Goal: Task Accomplishment & Management: Use online tool/utility

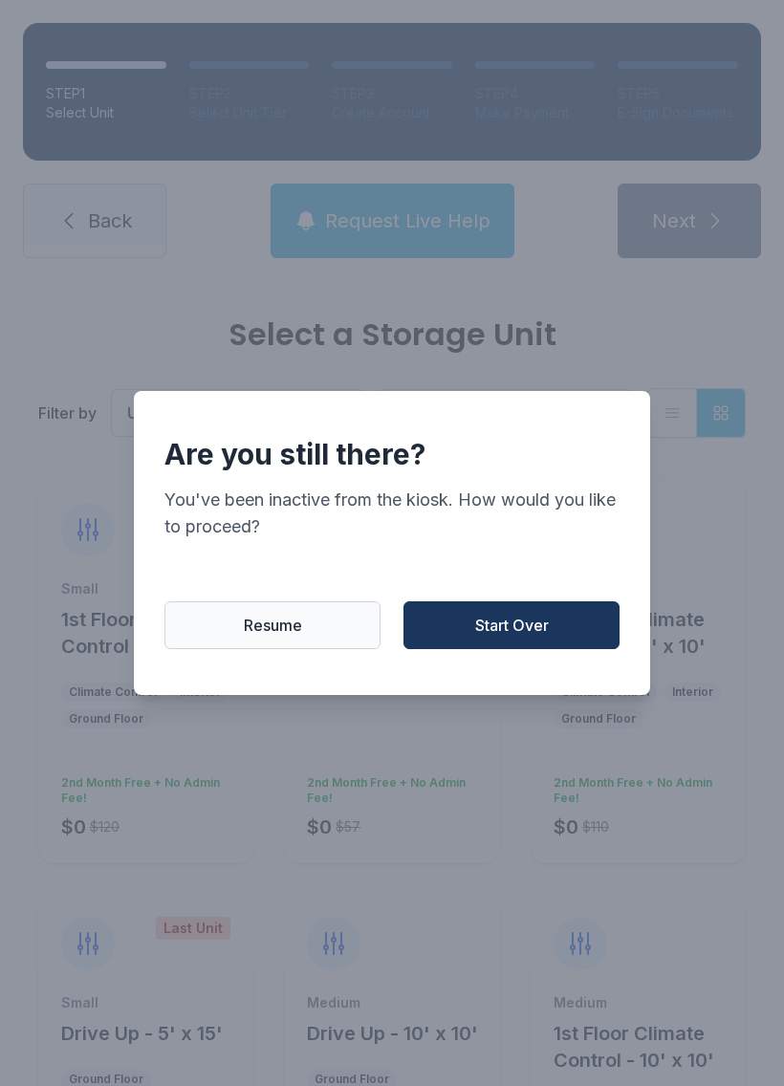
scroll to position [1132, 0]
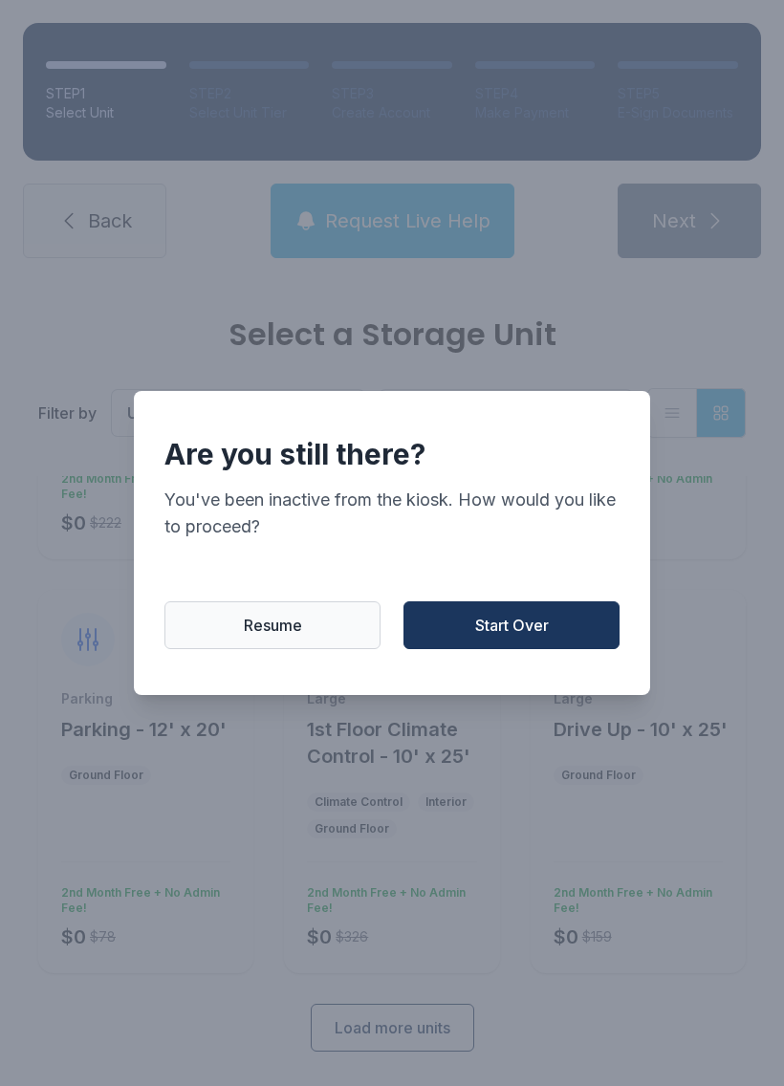
click at [531, 627] on span "Start Over" at bounding box center [512, 625] width 74 height 23
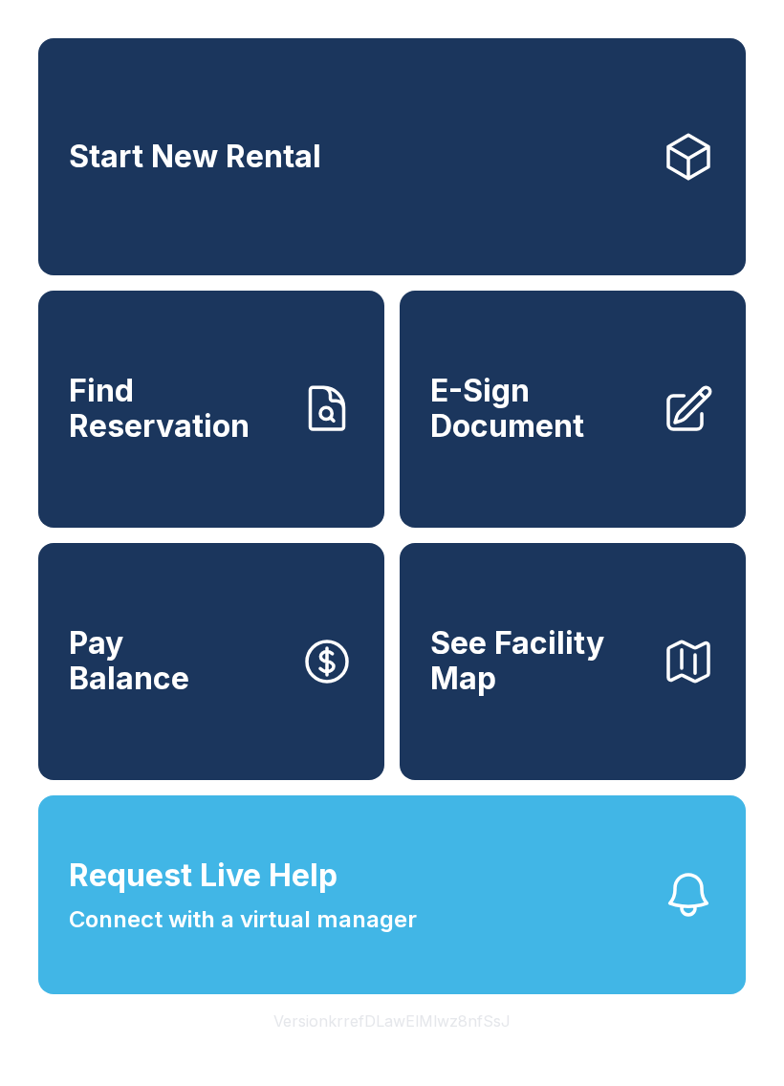
click at [553, 440] on span "E-Sign Document" at bounding box center [538, 409] width 216 height 70
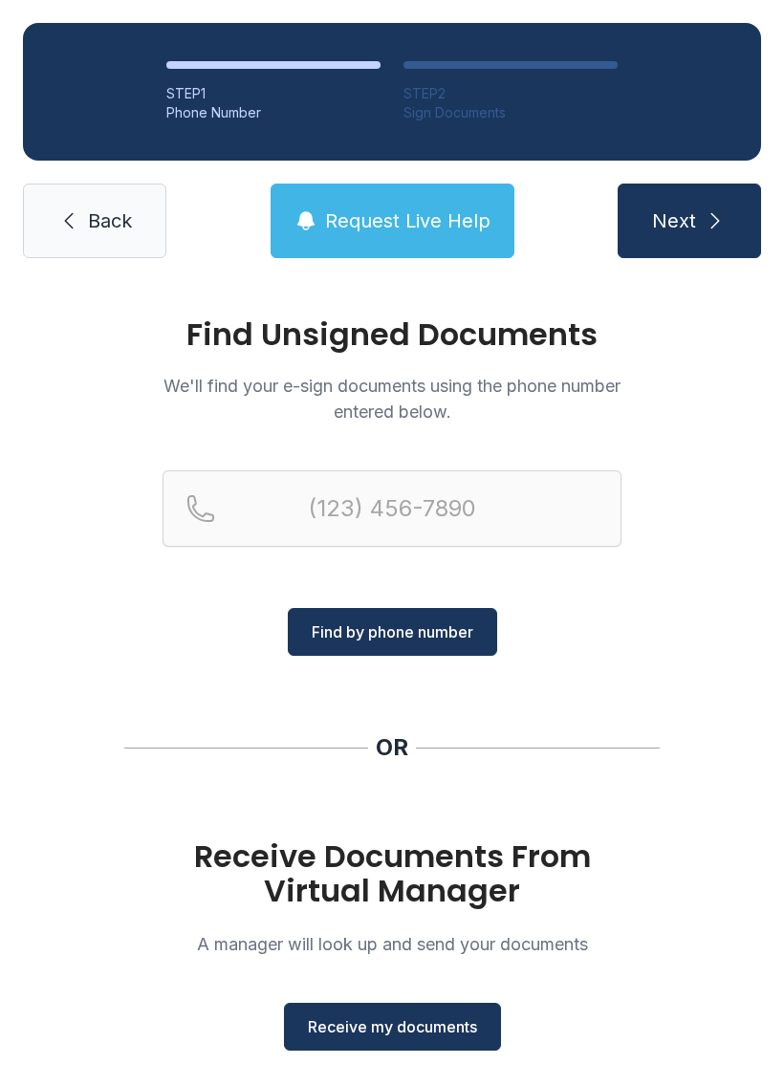
click at [342, 1019] on span "Receive my documents" at bounding box center [392, 1026] width 169 height 23
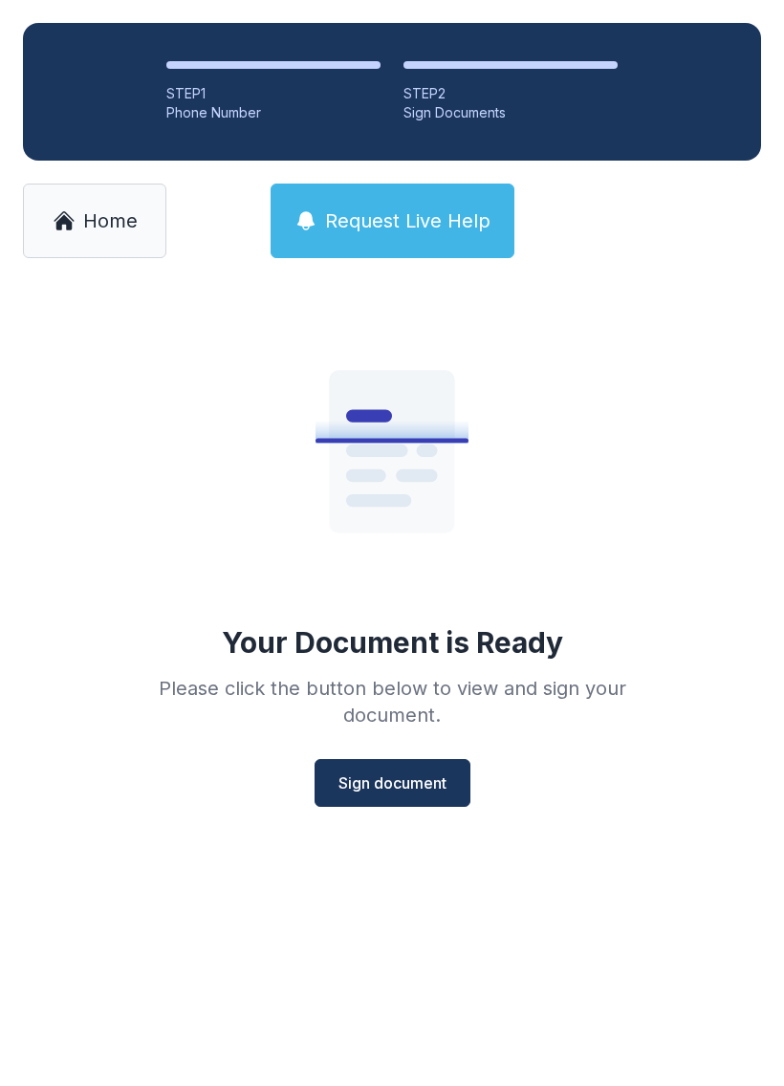
click at [418, 792] on span "Sign document" at bounding box center [392, 782] width 108 height 23
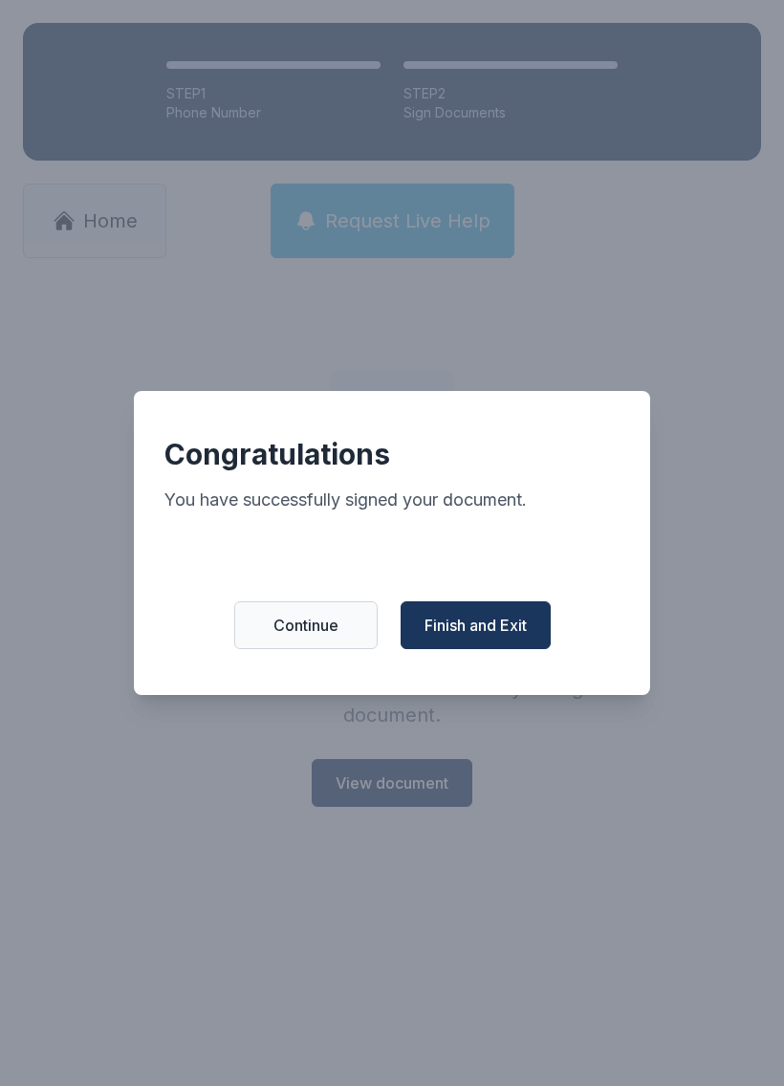
click at [466, 637] on span "Finish and Exit" at bounding box center [475, 625] width 102 height 23
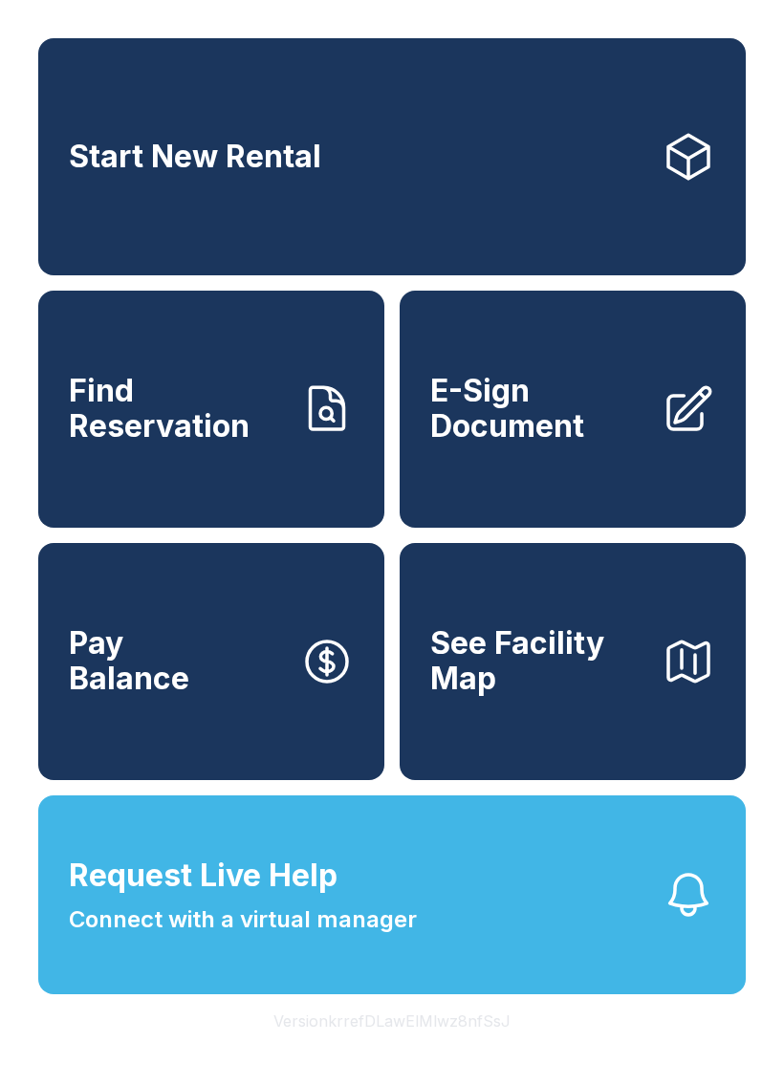
click at [492, 905] on button "Request Live Help Connect with a virtual manager" at bounding box center [391, 894] width 707 height 199
